Goal: Information Seeking & Learning: Learn about a topic

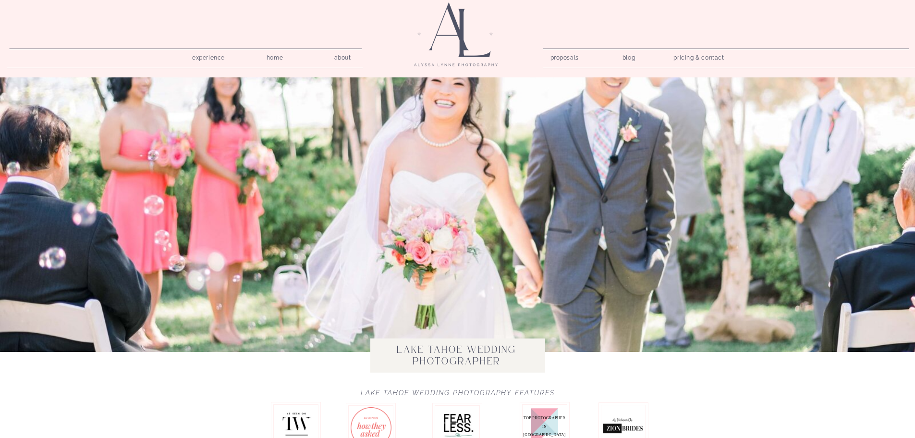
click at [569, 56] on nav "proposals" at bounding box center [564, 55] width 27 height 9
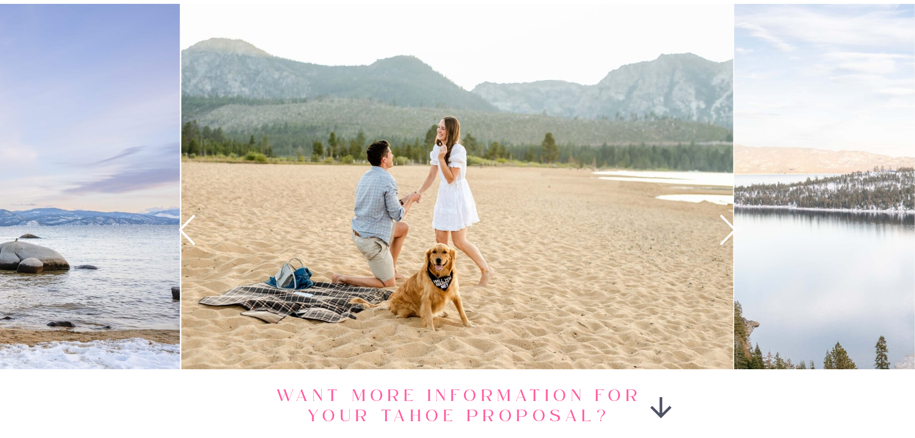
scroll to position [1249, 0]
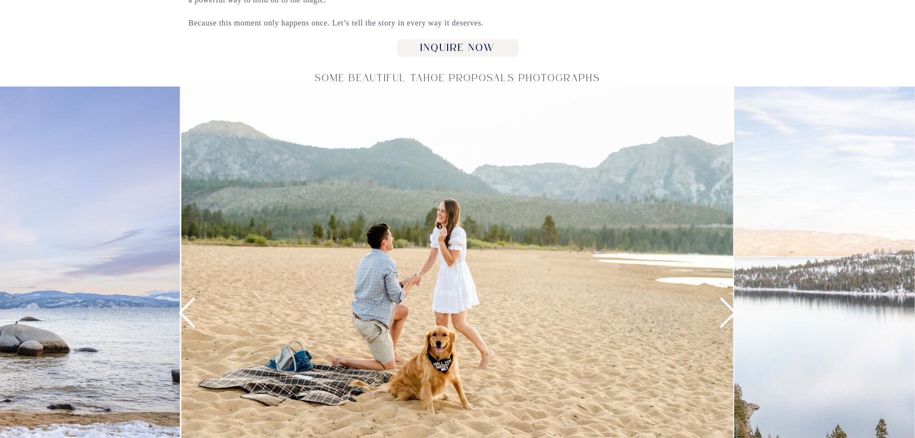
click at [731, 320] on icon at bounding box center [729, 313] width 36 height 36
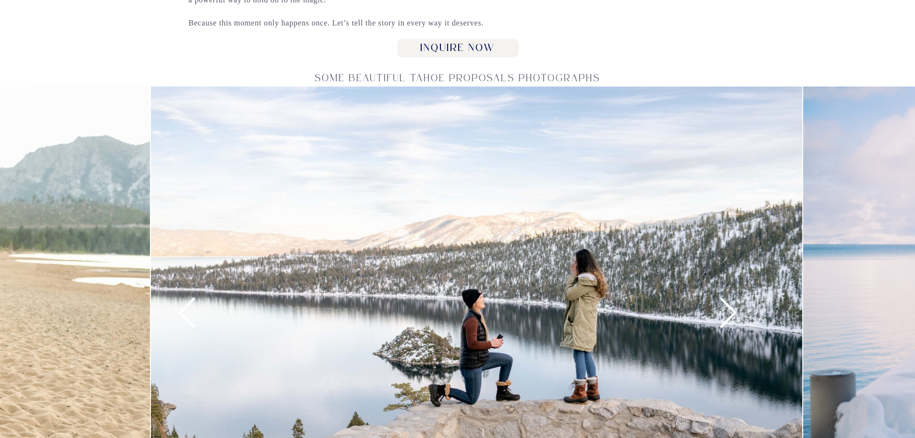
click at [731, 320] on icon at bounding box center [729, 313] width 36 height 36
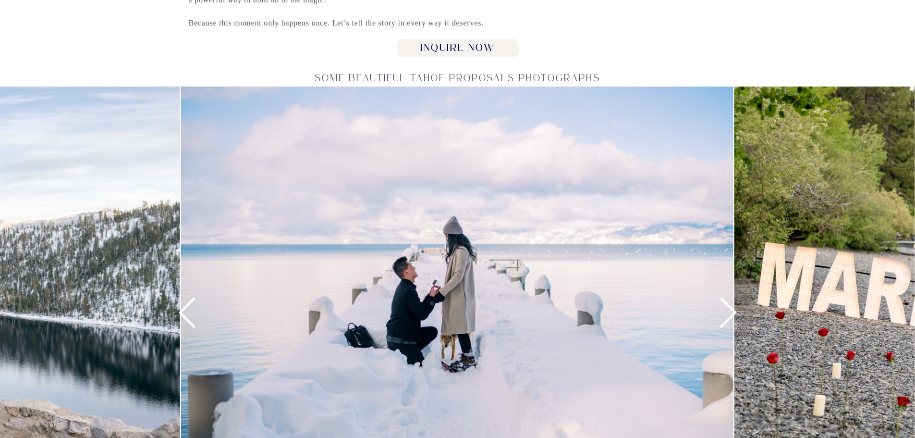
click at [187, 316] on icon at bounding box center [187, 313] width 36 height 36
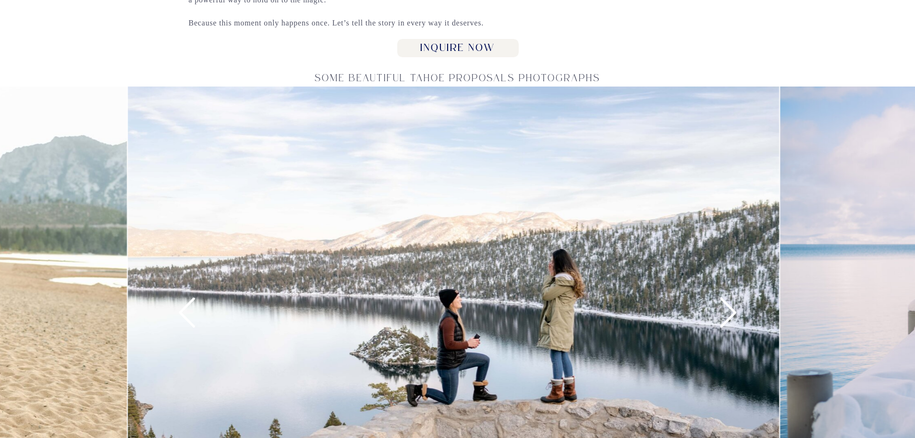
click at [197, 315] on icon at bounding box center [187, 313] width 36 height 36
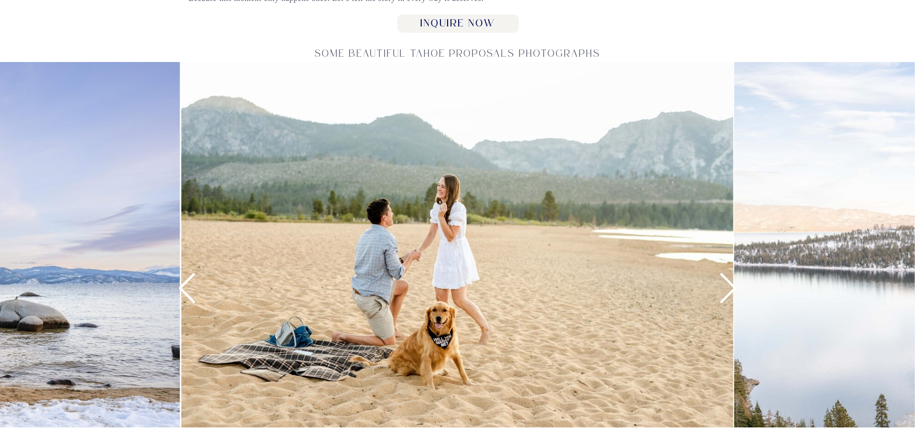
scroll to position [1297, 0]
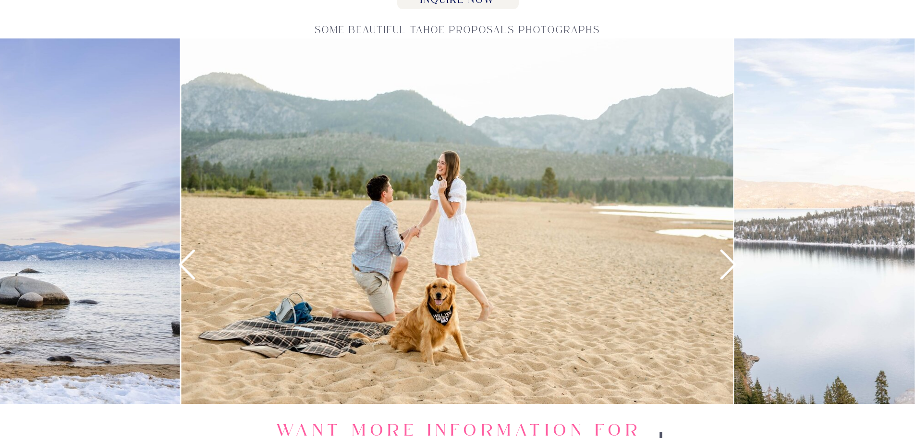
click at [725, 272] on icon at bounding box center [729, 264] width 36 height 36
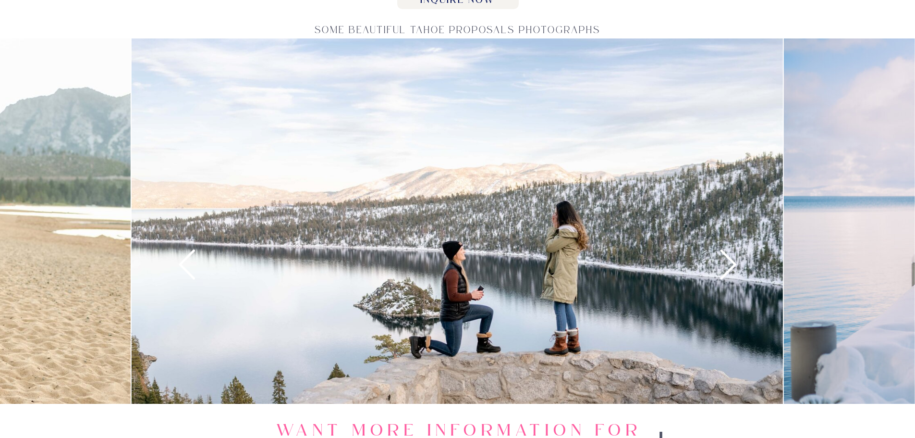
click at [723, 270] on icon at bounding box center [729, 264] width 36 height 36
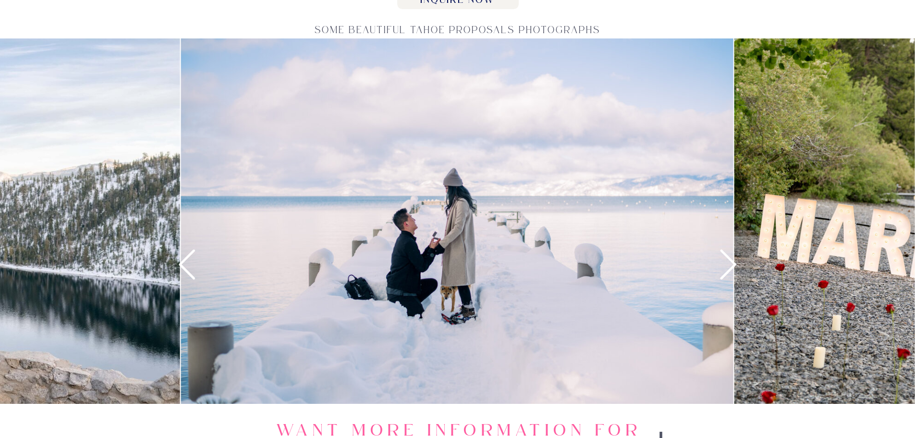
click at [737, 271] on icon at bounding box center [729, 264] width 36 height 36
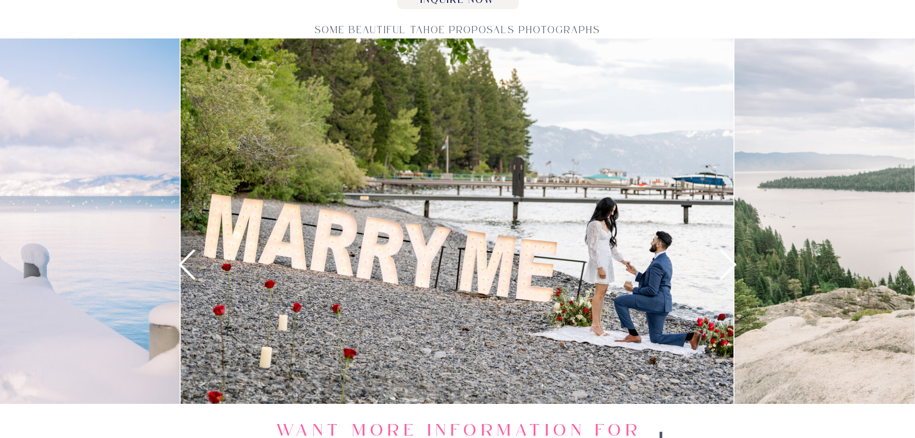
click at [737, 271] on icon at bounding box center [729, 264] width 36 height 36
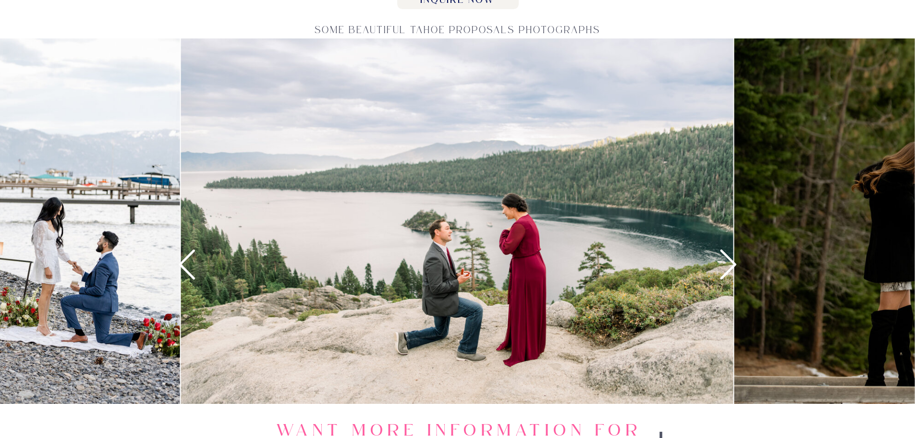
click at [729, 264] on icon at bounding box center [729, 264] width 36 height 36
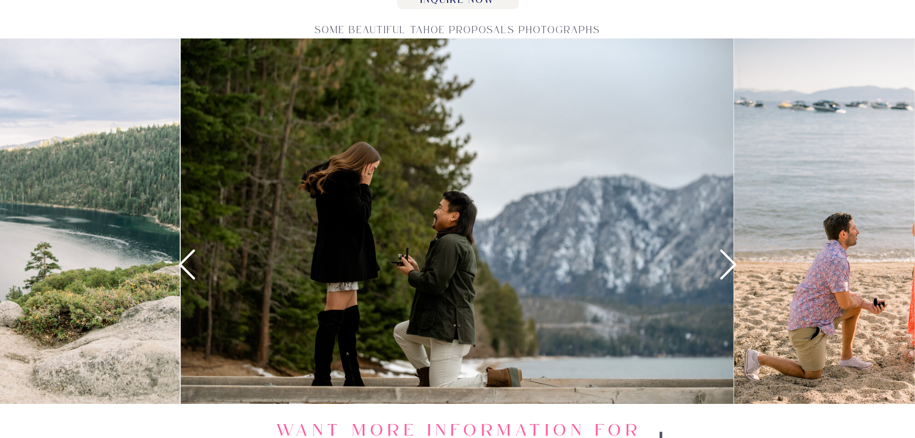
click at [729, 264] on icon at bounding box center [729, 264] width 36 height 36
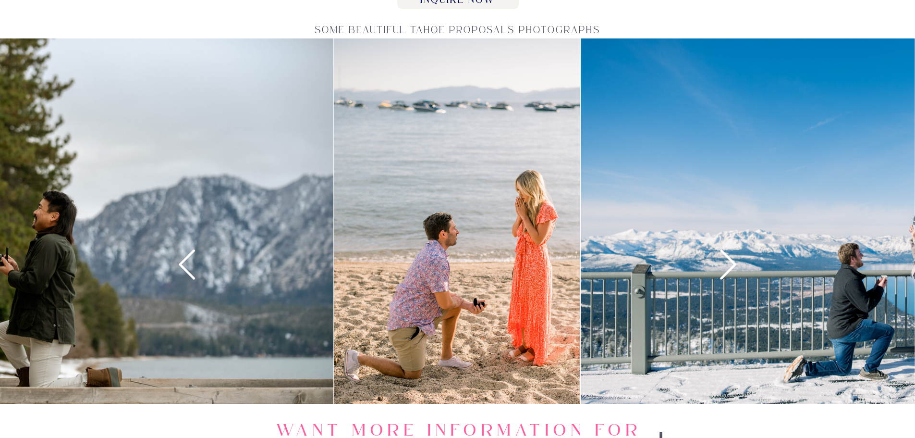
click at [183, 267] on icon at bounding box center [187, 264] width 16 height 30
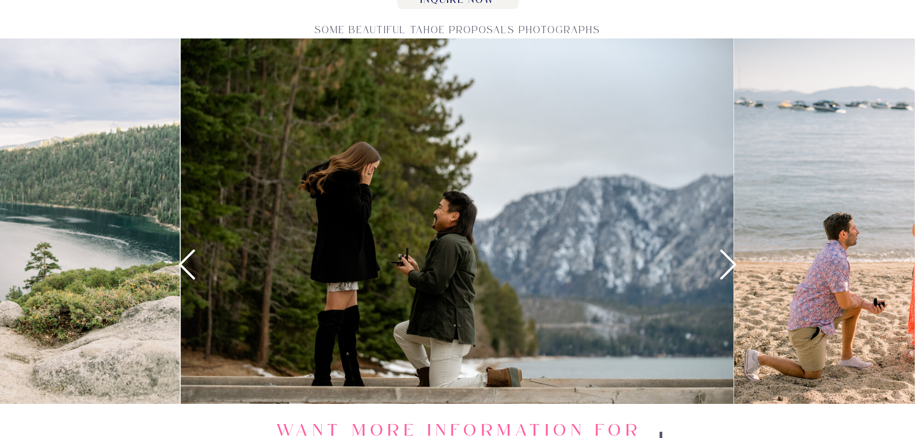
click at [727, 268] on icon at bounding box center [729, 264] width 36 height 36
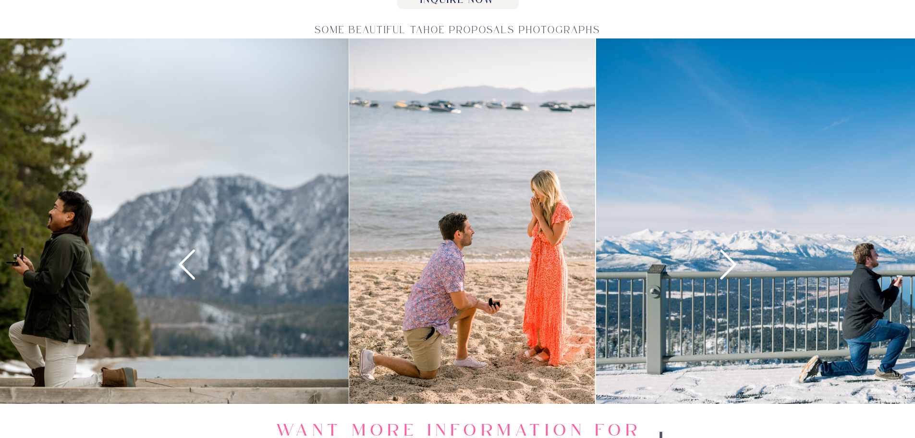
click at [727, 268] on icon at bounding box center [729, 264] width 36 height 36
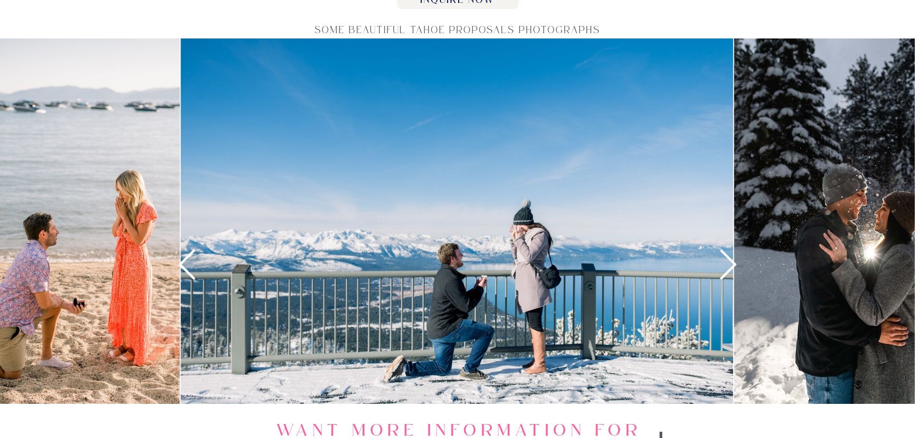
click at [727, 268] on icon at bounding box center [729, 264] width 36 height 36
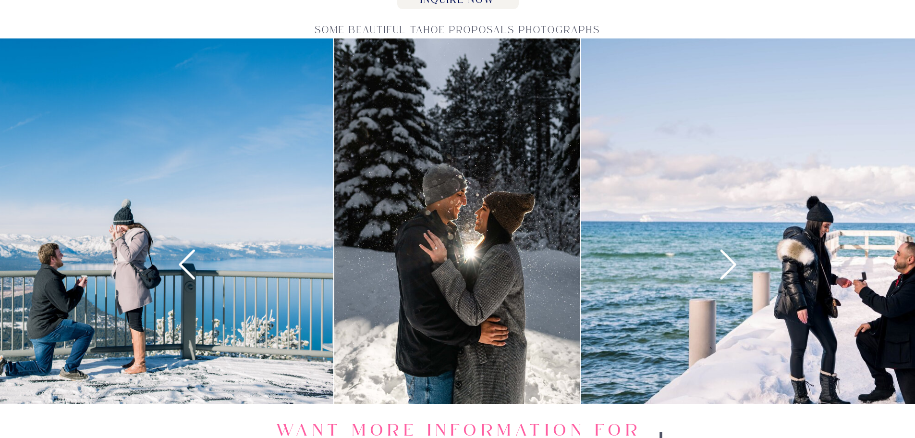
click at [727, 268] on icon at bounding box center [729, 264] width 36 height 36
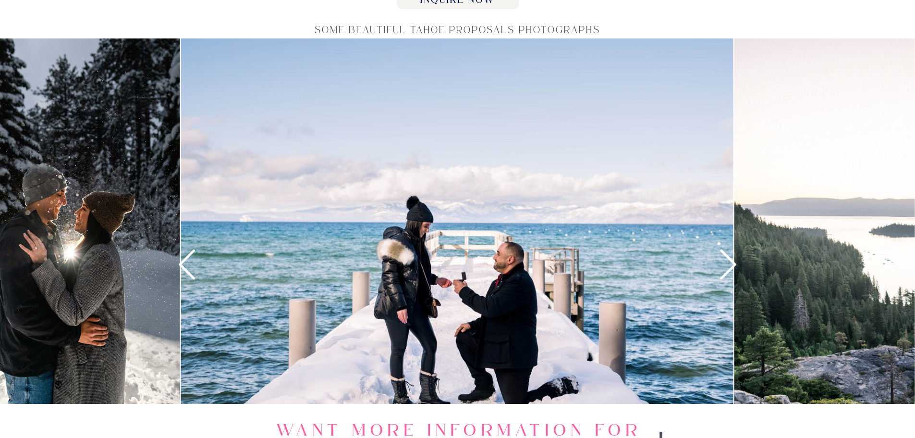
click at [727, 268] on icon at bounding box center [729, 264] width 36 height 36
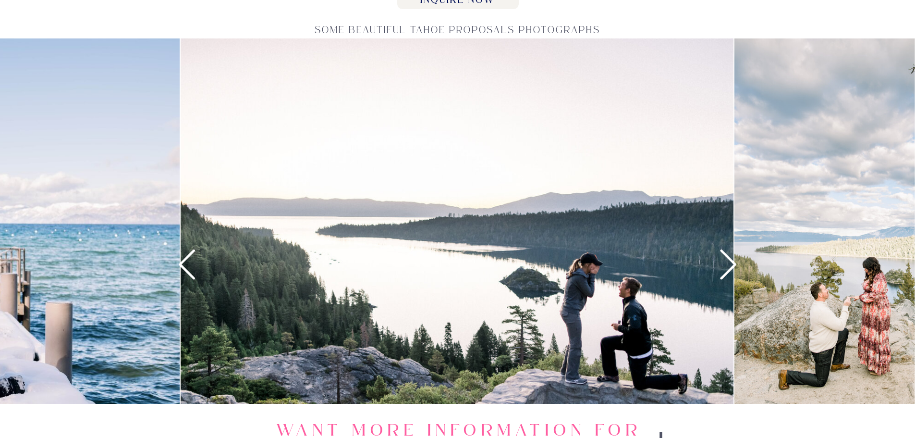
click at [727, 268] on icon at bounding box center [729, 264] width 36 height 36
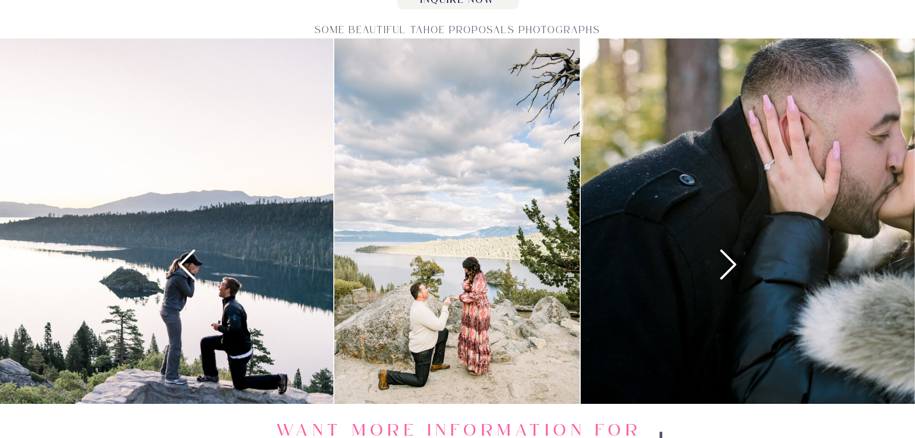
click at [727, 268] on icon at bounding box center [729, 264] width 36 height 36
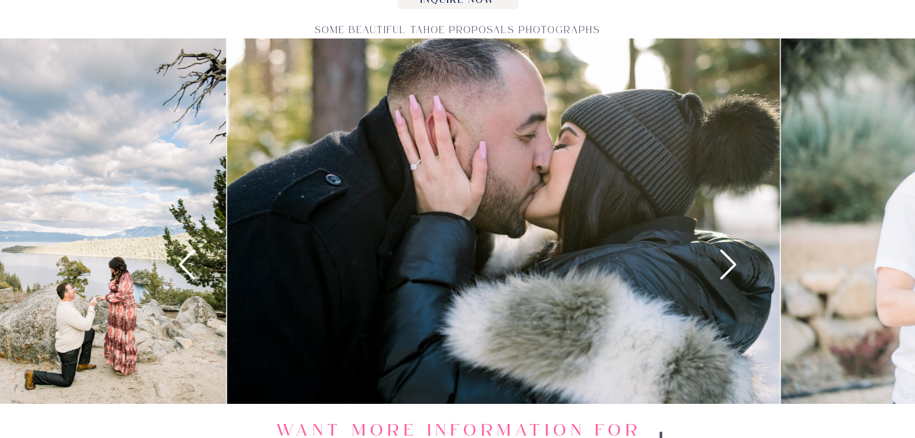
click at [727, 268] on icon at bounding box center [729, 264] width 36 height 36
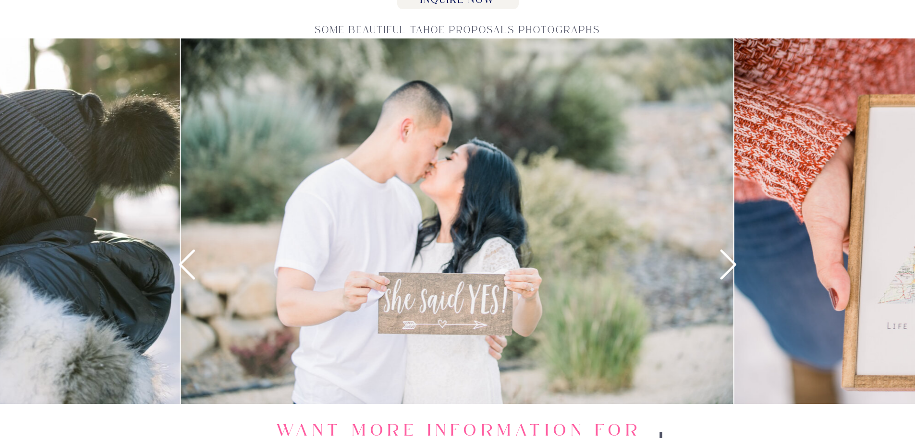
click at [727, 268] on icon at bounding box center [729, 264] width 36 height 36
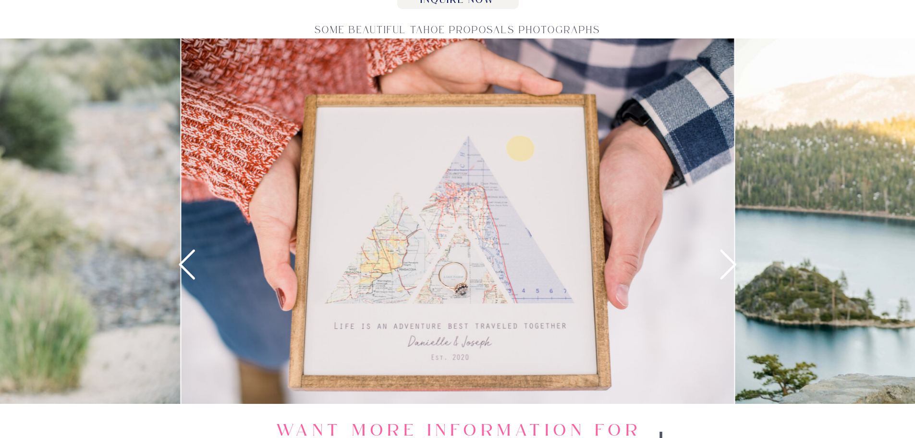
click at [727, 268] on icon at bounding box center [729, 264] width 36 height 36
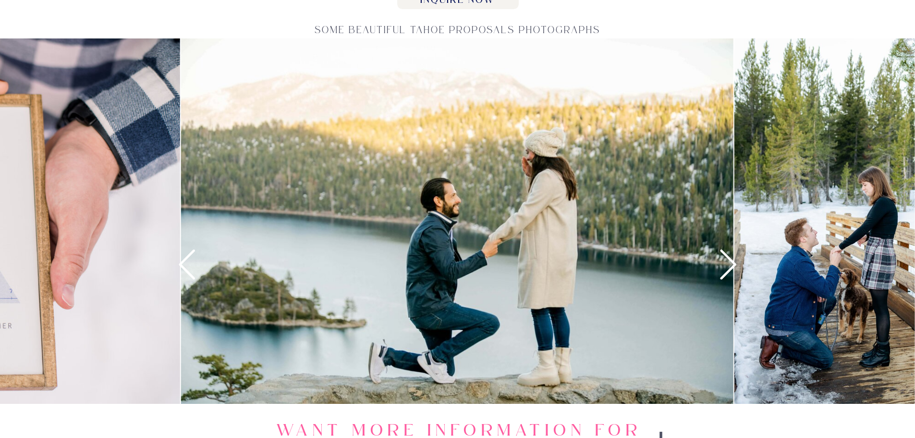
drag, startPoint x: 727, startPoint y: 268, endPoint x: 722, endPoint y: 261, distance: 8.7
click at [722, 261] on icon at bounding box center [729, 264] width 36 height 36
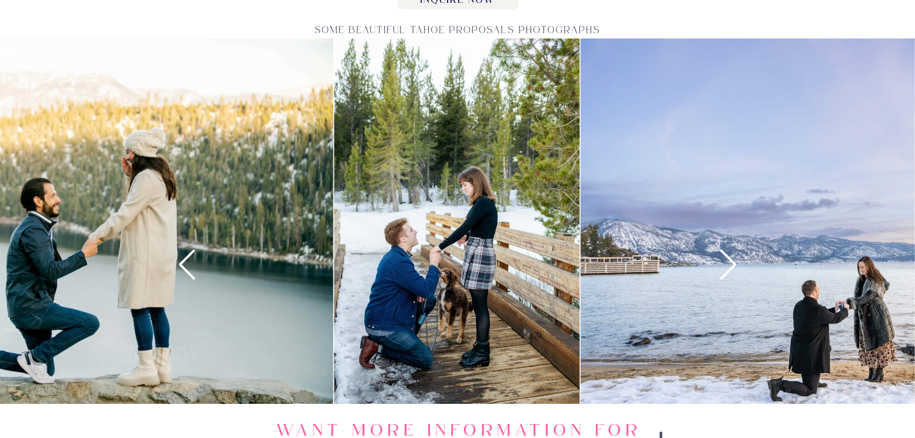
click at [180, 278] on icon at bounding box center [187, 264] width 36 height 36
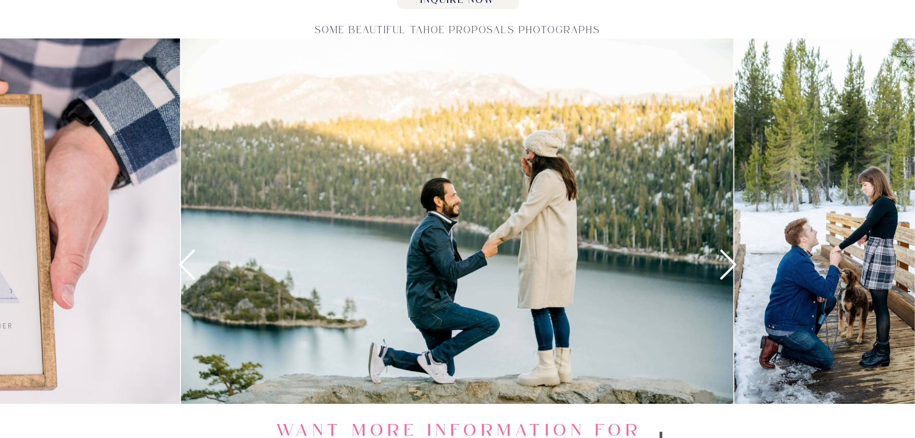
click at [722, 261] on icon at bounding box center [729, 264] width 36 height 36
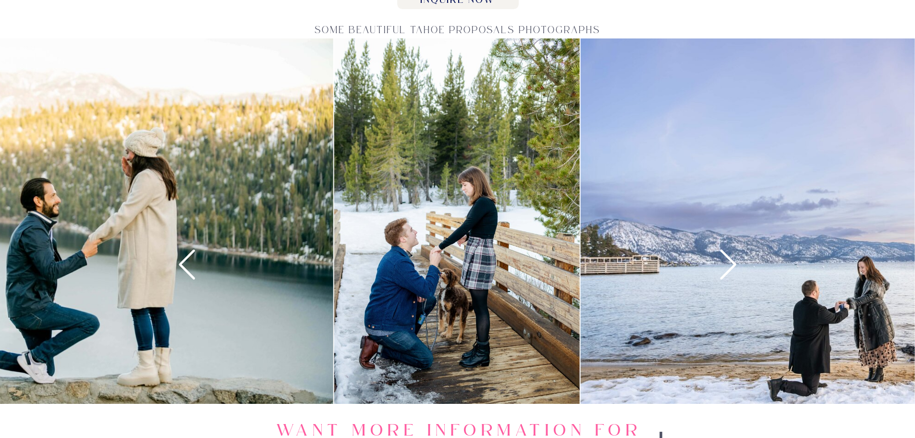
click at [722, 261] on icon at bounding box center [729, 264] width 36 height 36
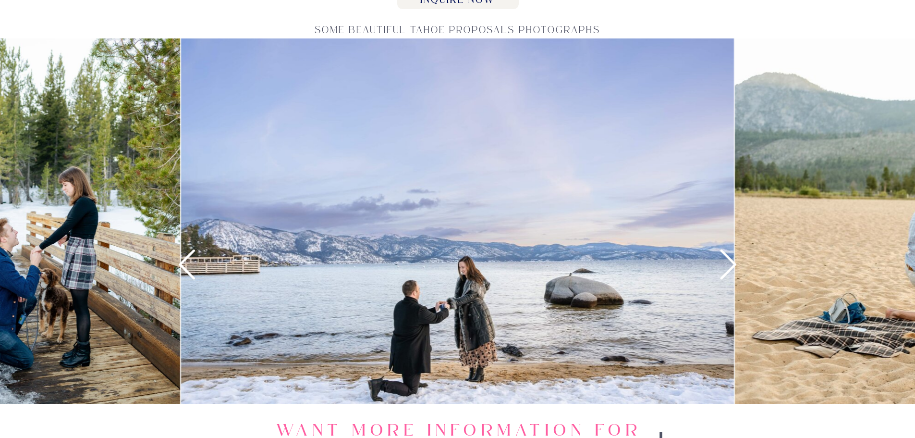
click at [722, 261] on icon at bounding box center [729, 264] width 36 height 36
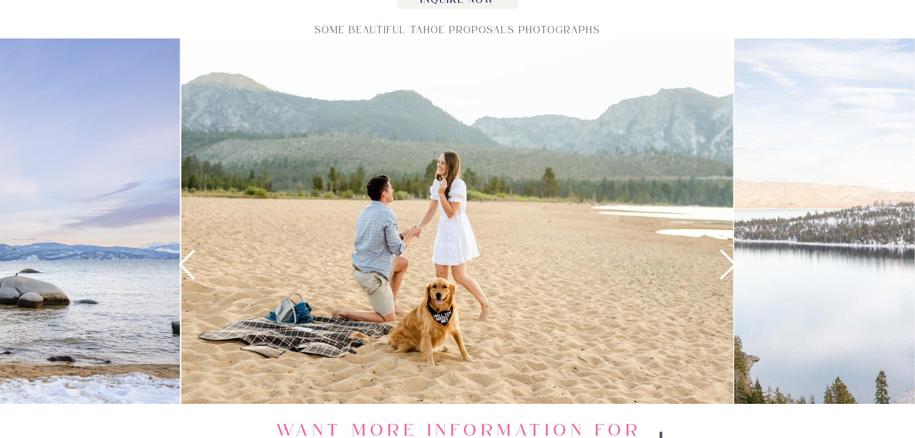
click at [722, 261] on icon at bounding box center [729, 264] width 36 height 36
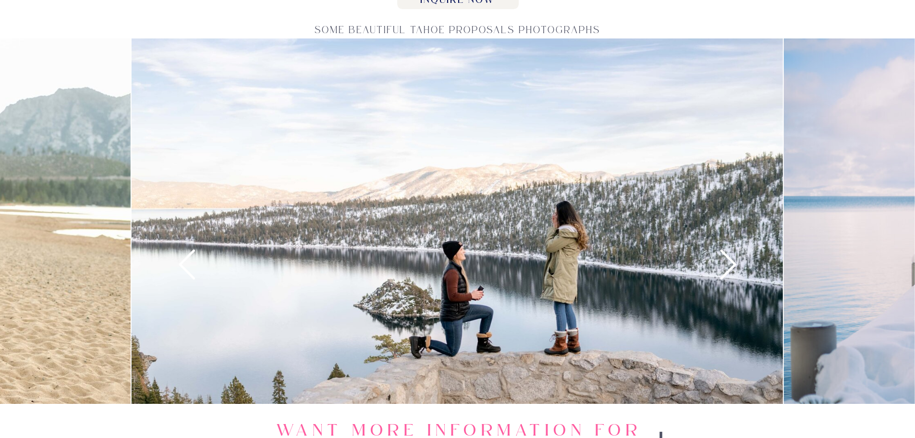
click at [722, 261] on icon at bounding box center [729, 264] width 36 height 36
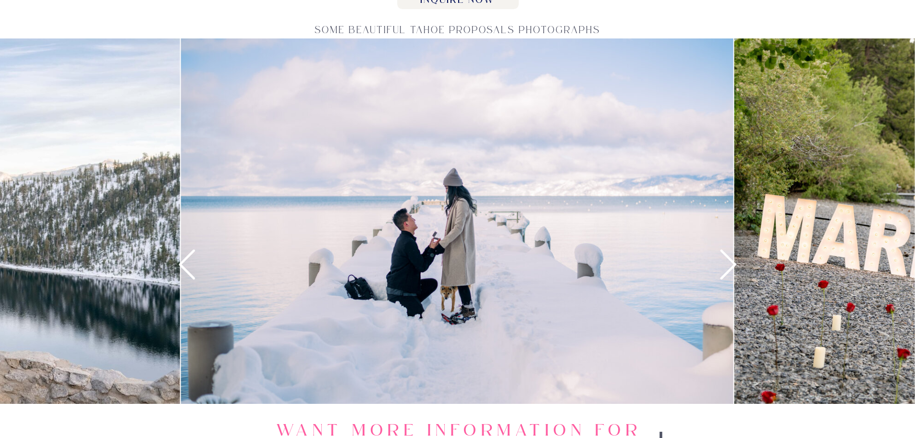
click at [722, 261] on icon at bounding box center [729, 264] width 36 height 36
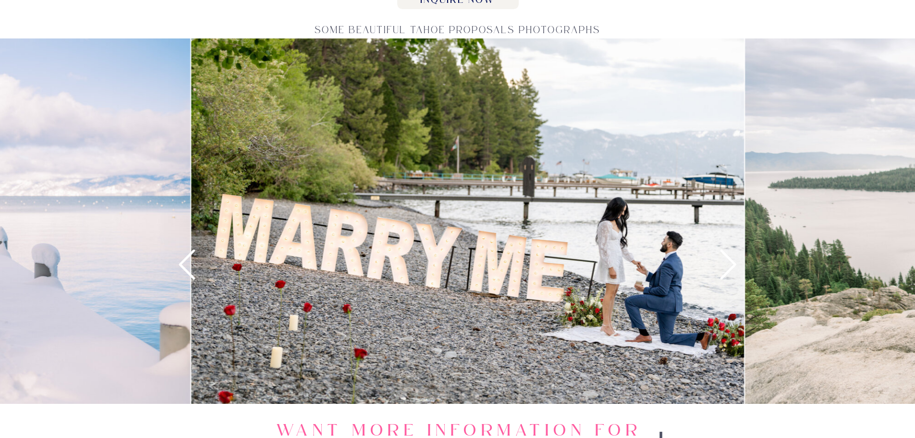
click at [722, 261] on icon at bounding box center [729, 264] width 36 height 36
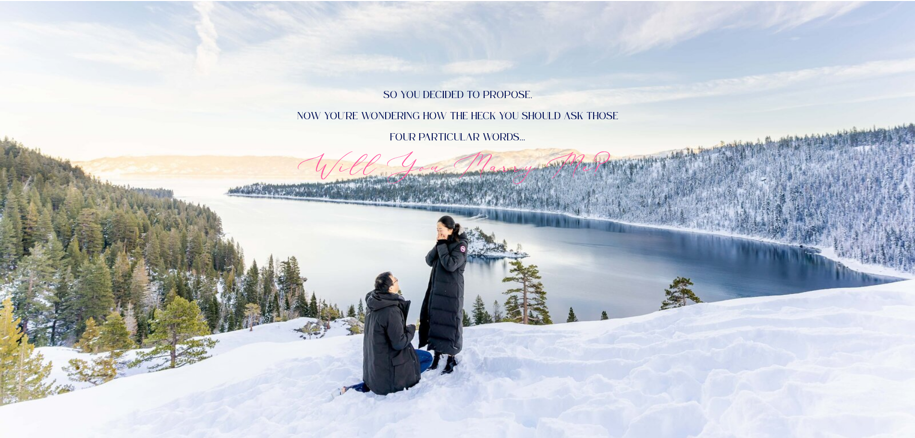
scroll to position [0, 0]
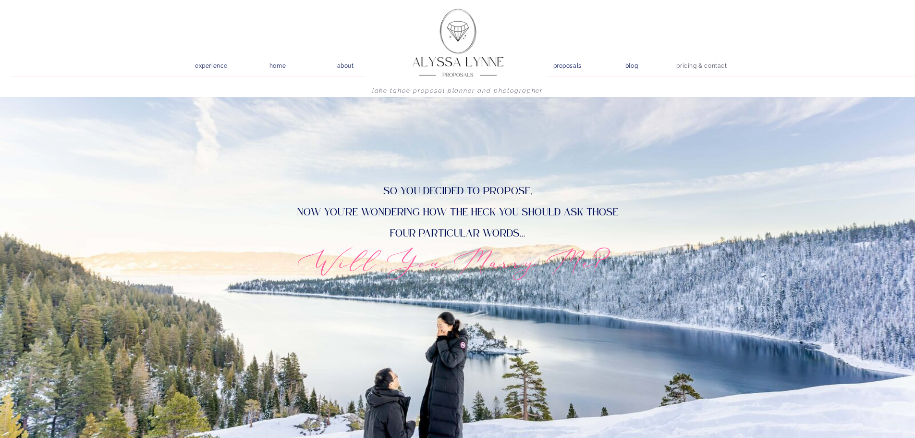
click at [688, 66] on nav "pricing & contact" at bounding box center [702, 66] width 58 height 13
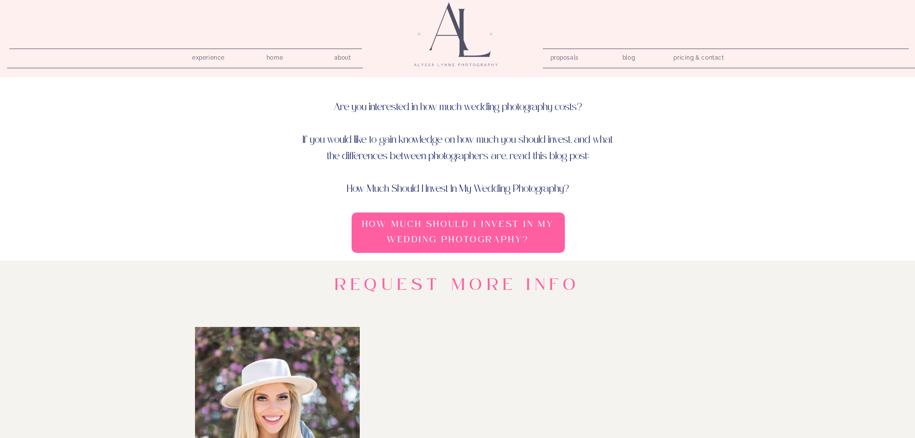
click at [633, 60] on nav "blog" at bounding box center [628, 55] width 27 height 9
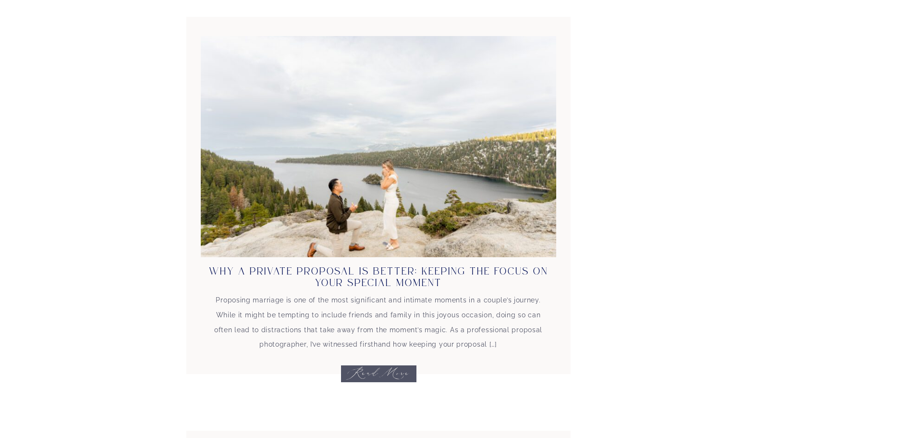
scroll to position [1778, 0]
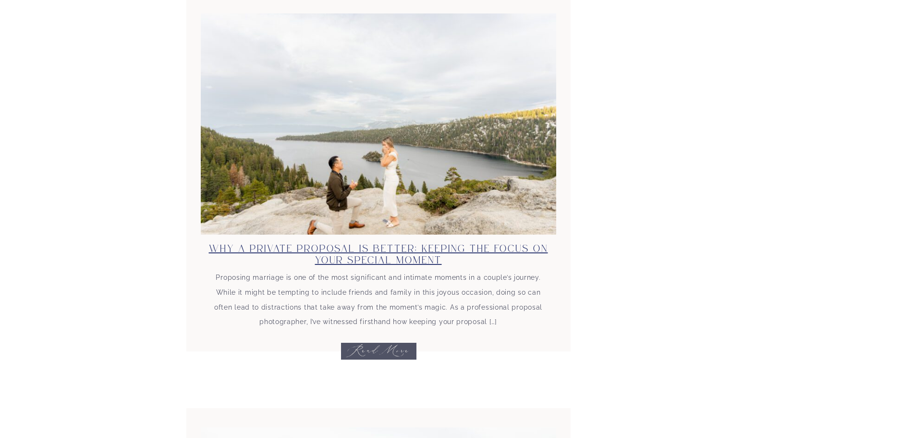
click at [356, 257] on link "Why A Private Proposal Is Better: Keeping the Focus on Your Special Moment" at bounding box center [378, 254] width 339 height 21
